Goal: Download file/media

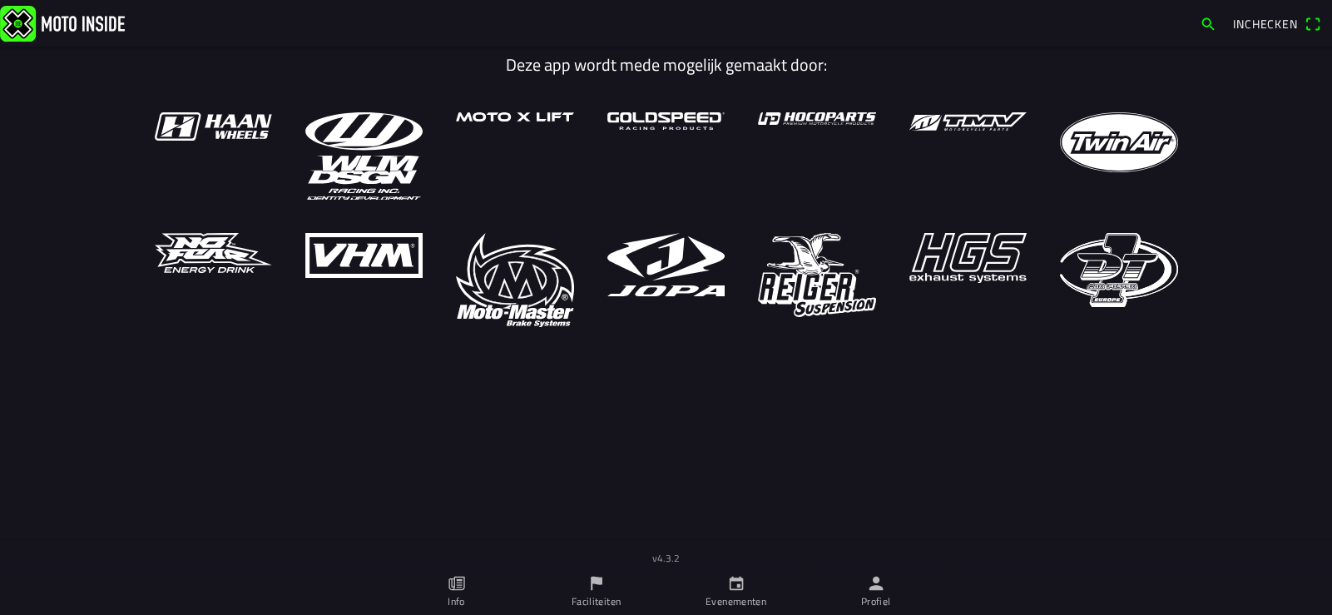
click at [882, 592] on icon "person" at bounding box center [876, 583] width 18 height 18
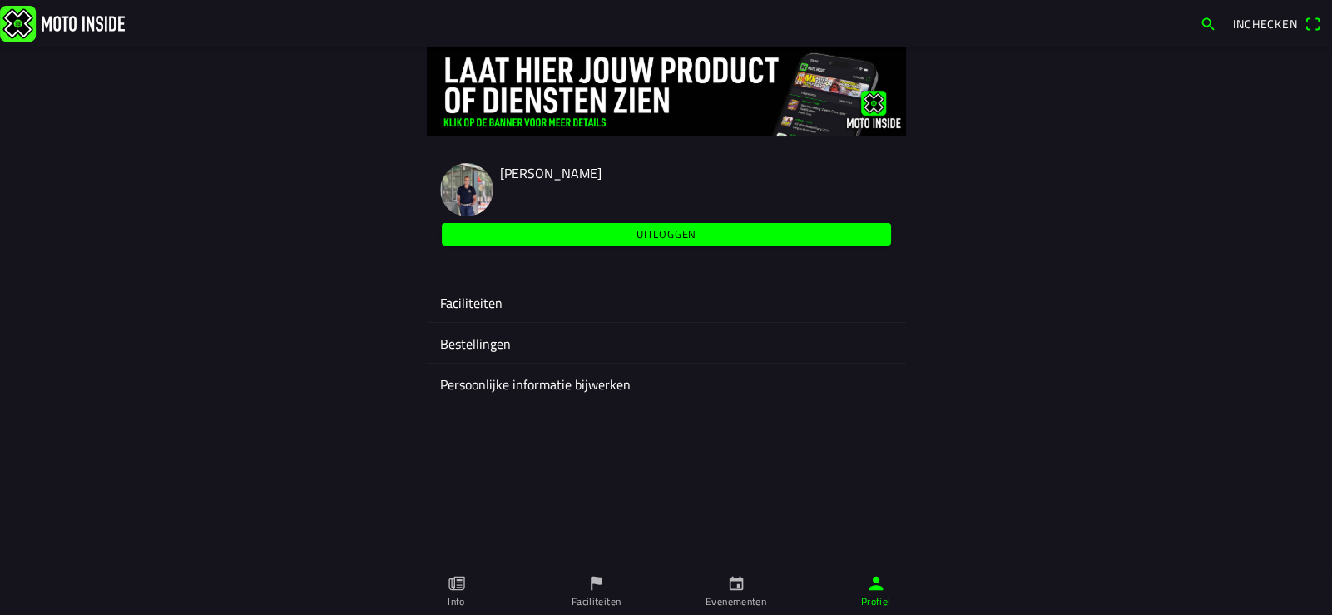
click at [487, 303] on ion-label "Faciliteiten" at bounding box center [666, 303] width 453 height 20
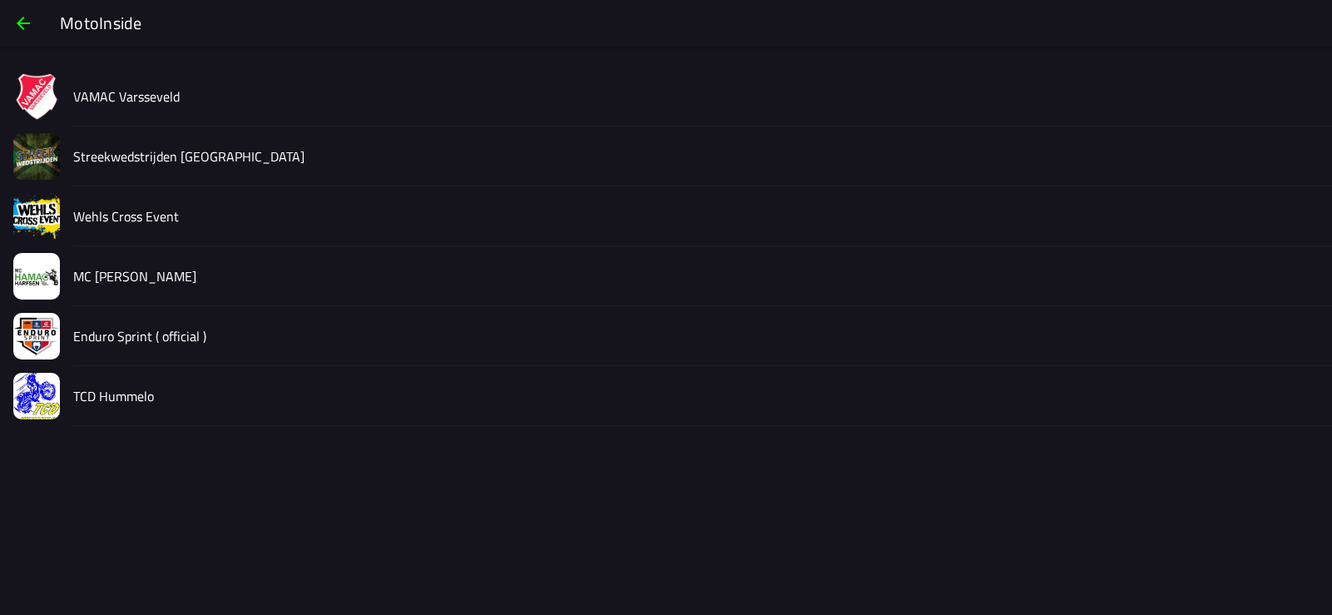
click at [0, 0] on slot "Streekwedstrijden [GEOGRAPHIC_DATA]" at bounding box center [0, 0] width 0 height 0
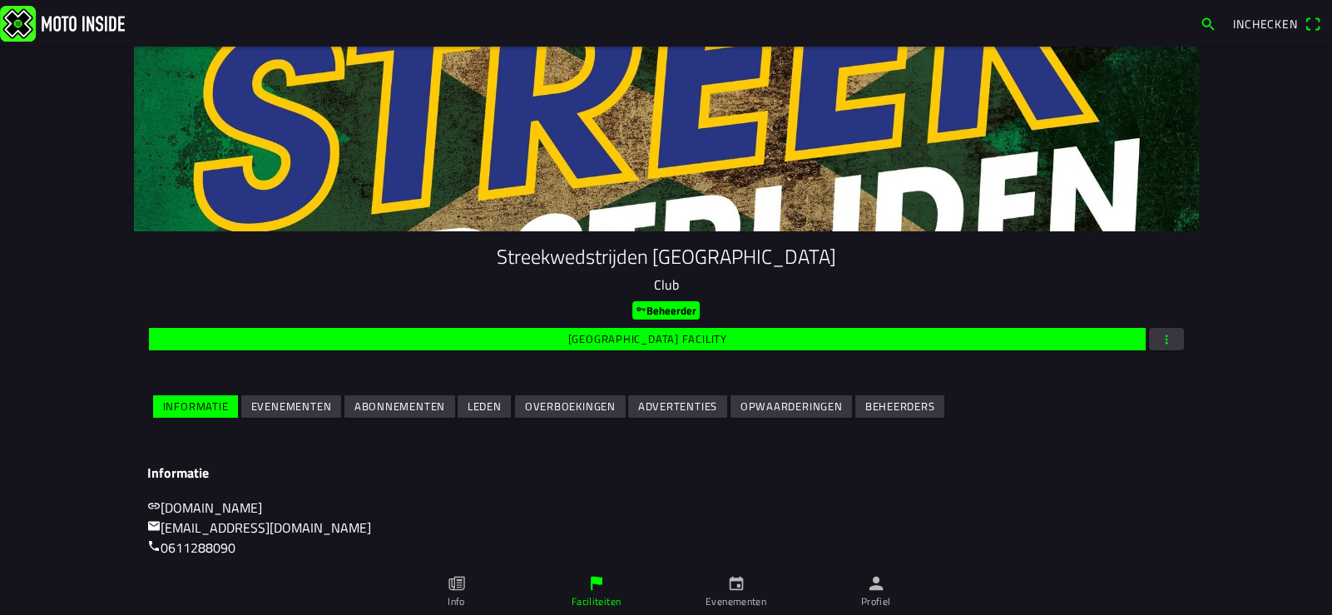
click at [0, 0] on slot "Evenementen" at bounding box center [0, 0] width 0 height 0
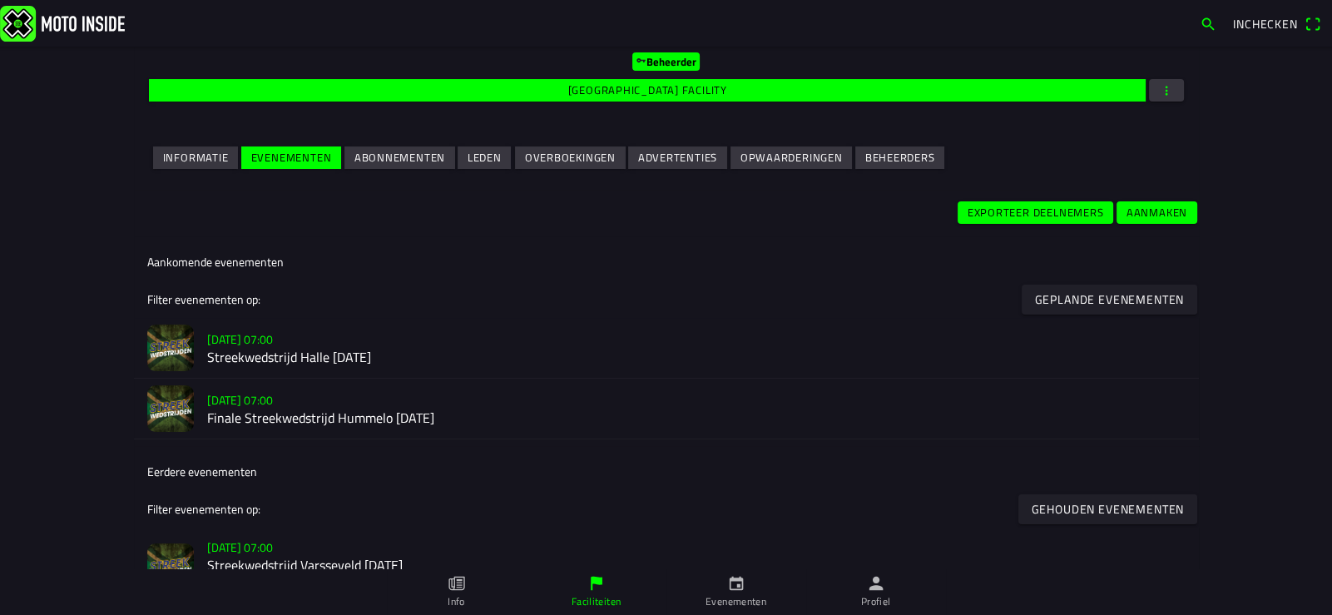
scroll to position [250, 0]
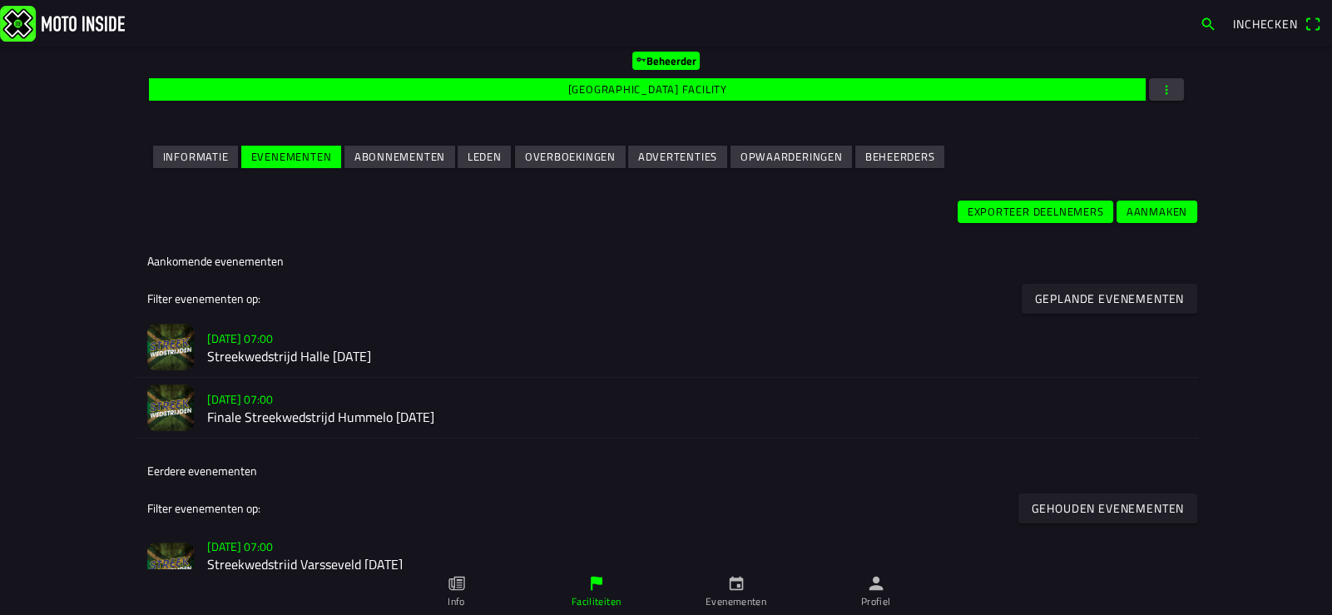
click at [291, 354] on h2 "Streekwedstrijd Halle [DATE]" at bounding box center [696, 357] width 978 height 16
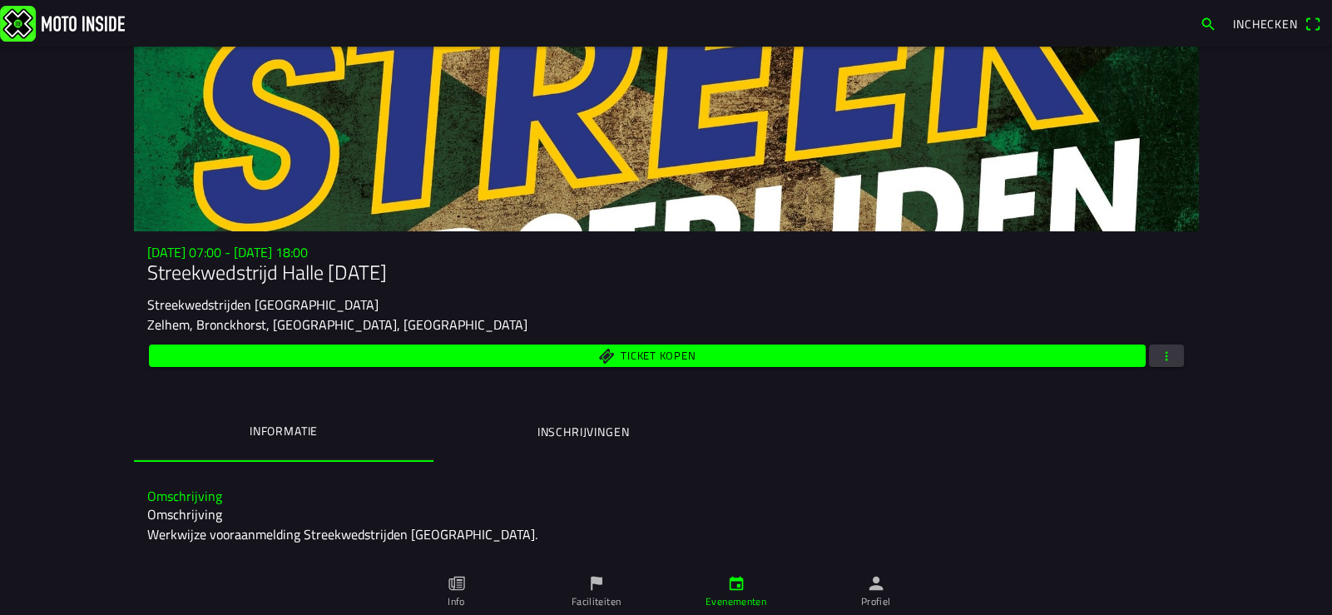
click at [1162, 359] on span "button" at bounding box center [1166, 355] width 15 height 22
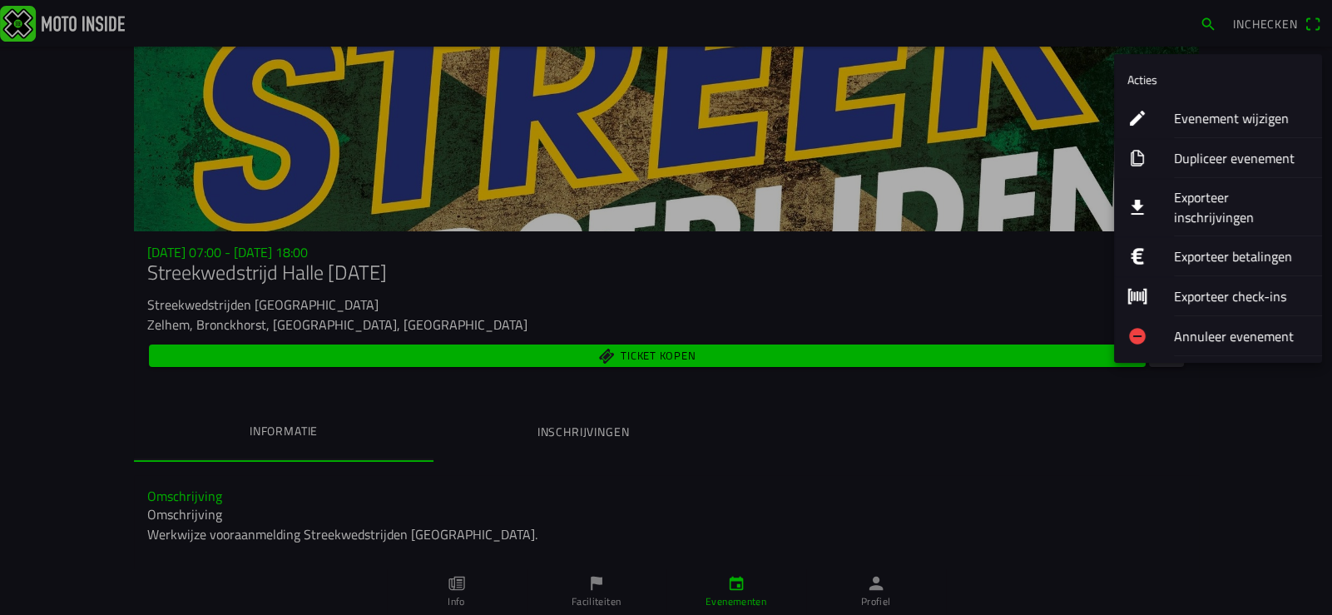
click at [1209, 202] on ion-label "Exporteer inschrijvingen" at bounding box center [1241, 207] width 135 height 40
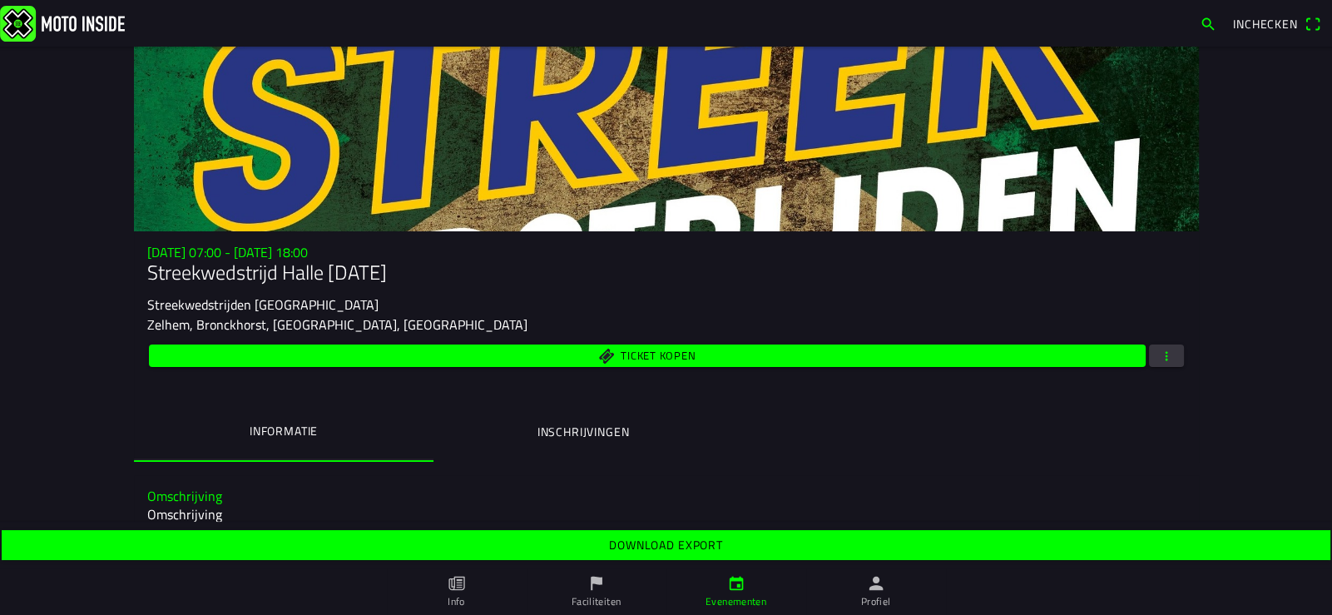
click at [0, 0] on slot "Download export" at bounding box center [0, 0] width 0 height 0
